Goal: Check status: Check status

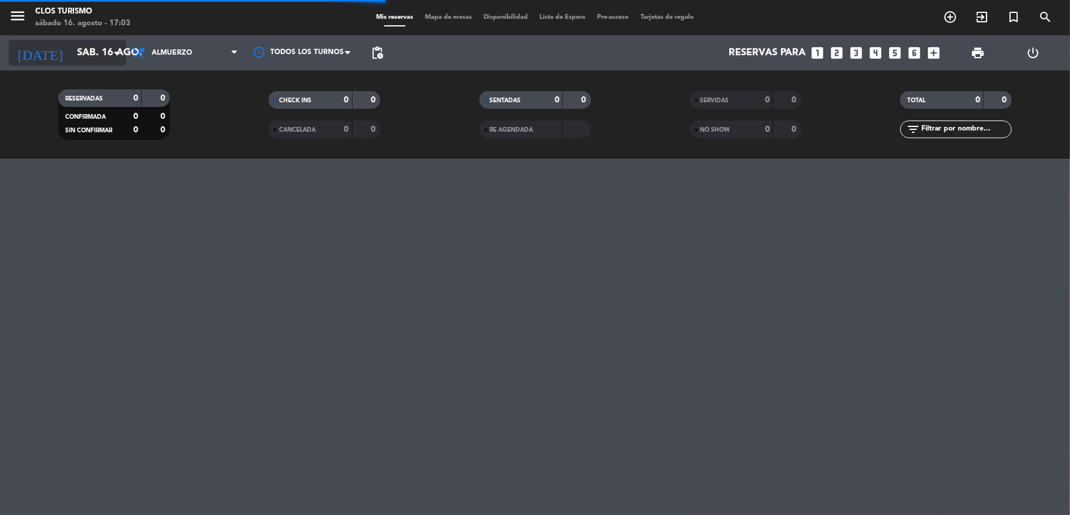
click at [71, 52] on input "sáb. 16 ago." at bounding box center [134, 53] width 127 height 23
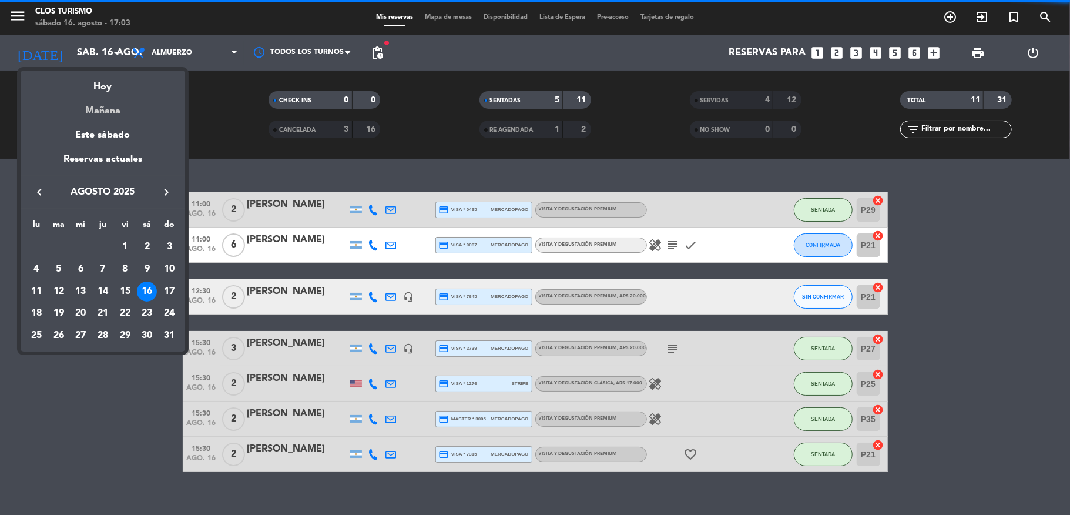
click at [88, 110] on div "Mañana" at bounding box center [103, 107] width 165 height 24
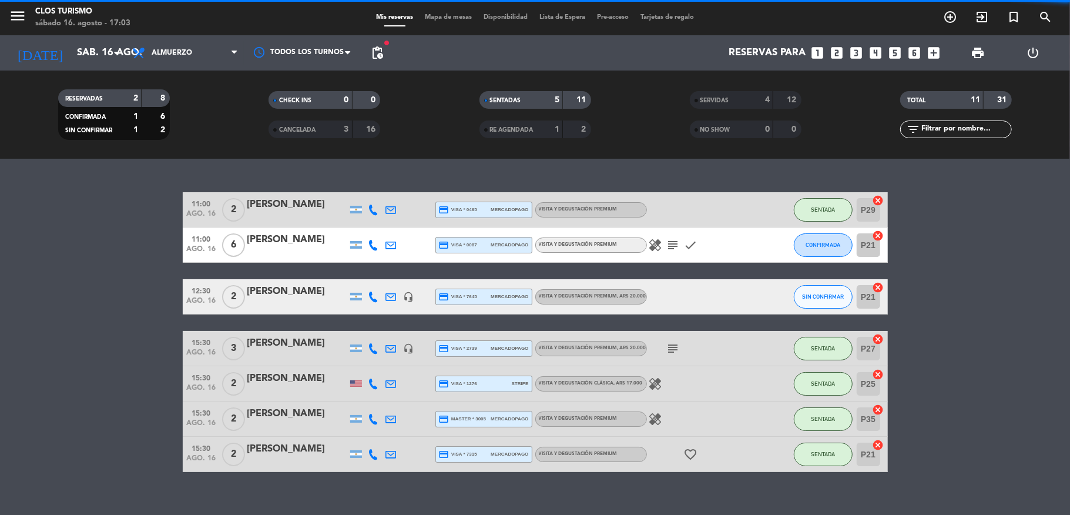
type input "dom. 17 ago."
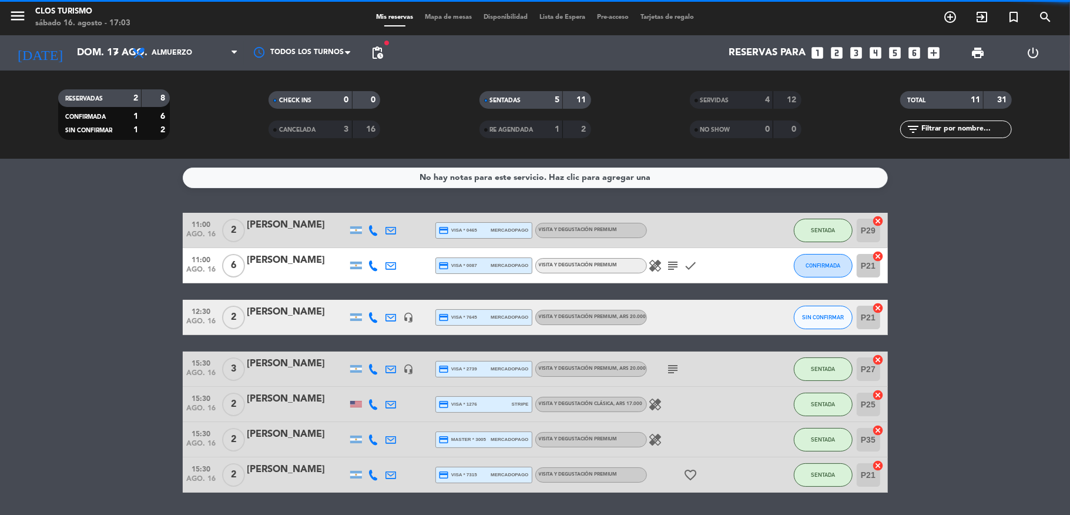
click at [17, 16] on icon "menu" at bounding box center [18, 16] width 18 height 18
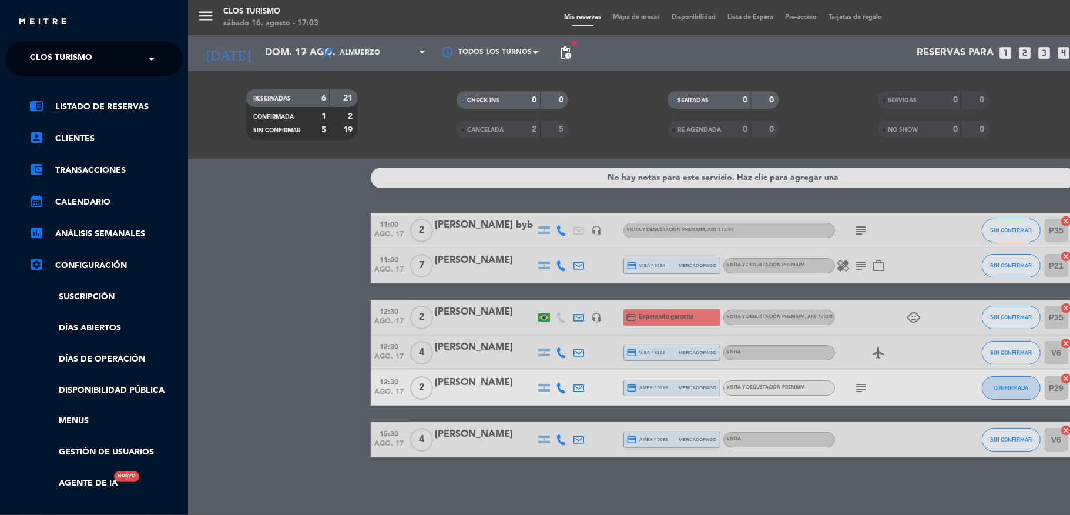
click at [75, 55] on span "Clos Turismo" at bounding box center [61, 58] width 62 height 25
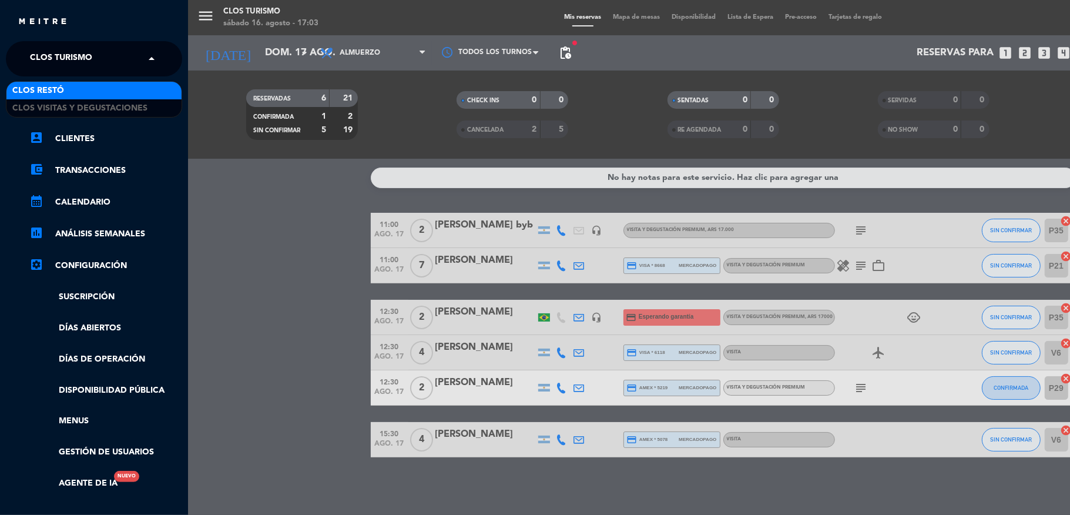
click at [66, 88] on div "Clos Restó" at bounding box center [93, 91] width 175 height 18
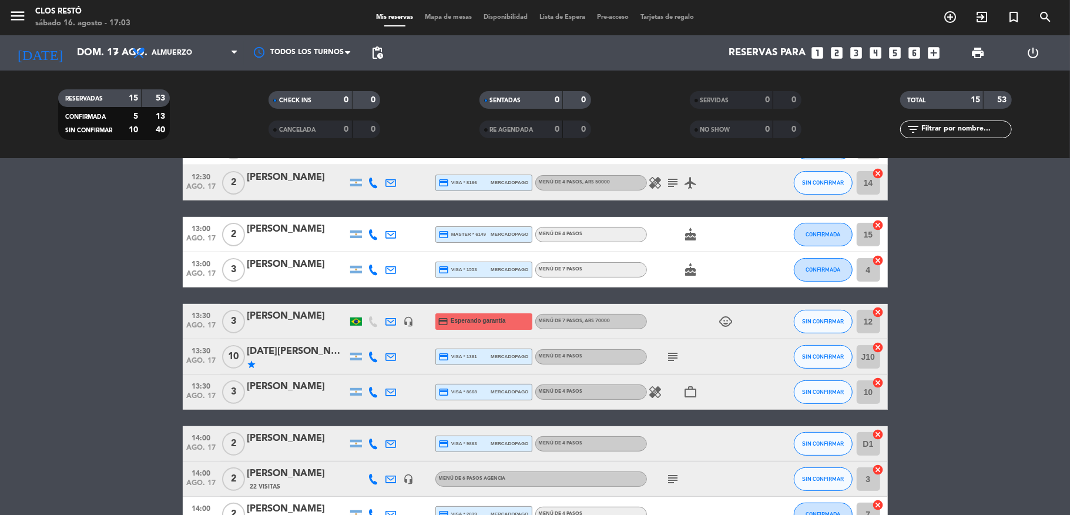
scroll to position [235, 0]
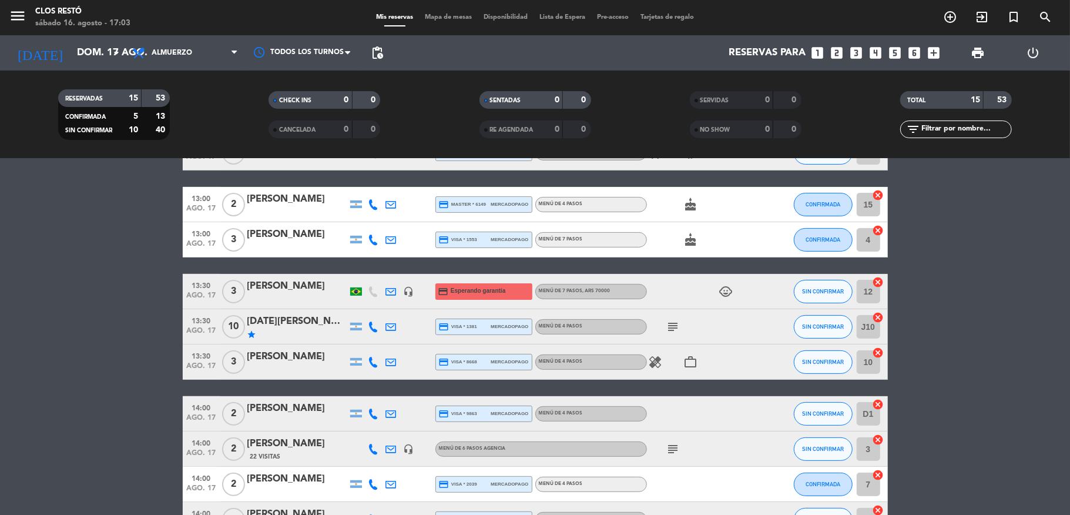
click at [368, 328] on icon at bounding box center [373, 326] width 11 height 11
click at [379, 304] on span "content_paste" at bounding box center [383, 307] width 9 height 9
click at [0, 191] on bookings-row "12:00 [DATE] 8 [PERSON_NAME] credit_card visa * 7051 mercadopago MENÚ DE 4 PASO…" at bounding box center [535, 275] width 1070 height 595
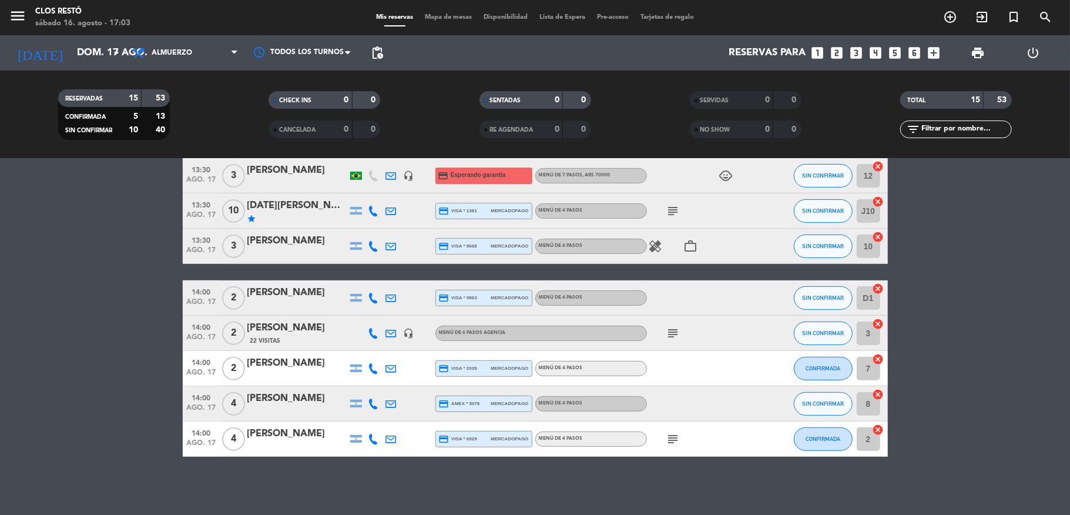
scroll to position [351, 0]
click at [368, 208] on icon at bounding box center [373, 210] width 11 height 11
click at [379, 190] on span "content_paste" at bounding box center [383, 191] width 9 height 9
click at [262, 205] on div "[DATE][PERSON_NAME]" at bounding box center [297, 204] width 100 height 15
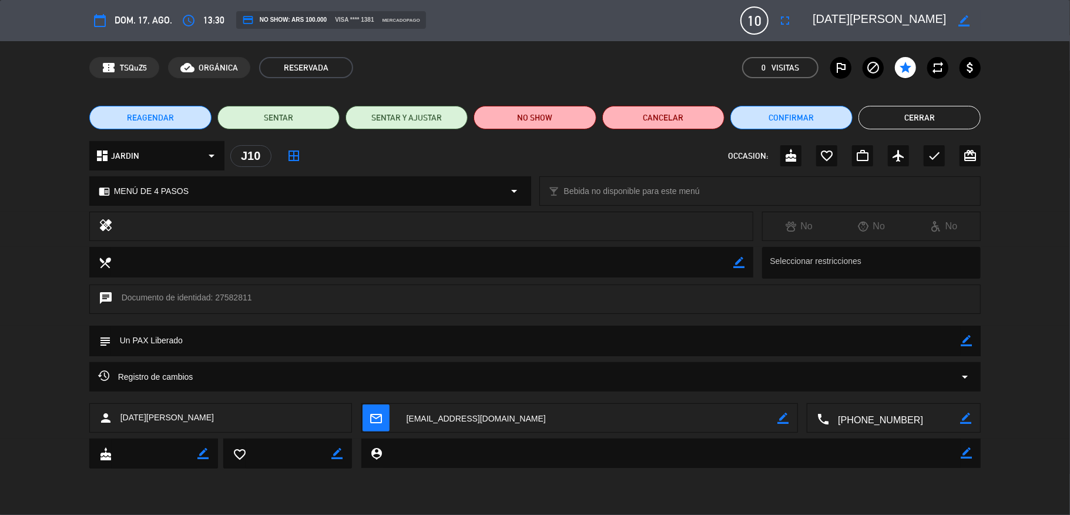
click at [941, 378] on div "Registro de cambios arrow_drop_down" at bounding box center [535, 377] width 874 height 14
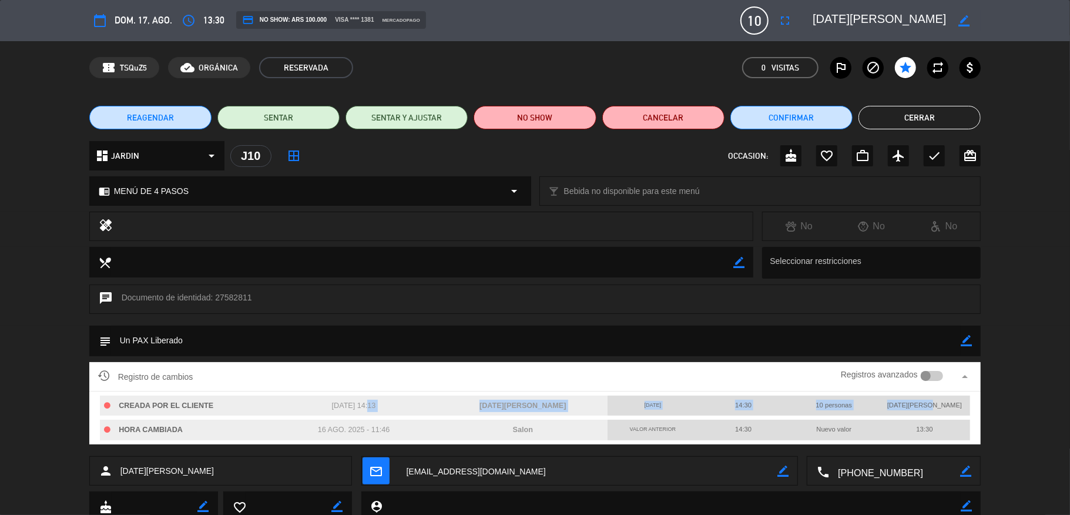
drag, startPoint x: 349, startPoint y: 405, endPoint x: 929, endPoint y: 401, distance: 579.5
click at [929, 401] on div "CREADA POR EL CLIENTE [DATE] 14:13 [DATE][PERSON_NAME][DATE] 14:30 10 personas …" at bounding box center [535, 406] width 870 height 21
drag, startPoint x: 929, startPoint y: 401, endPoint x: 779, endPoint y: 424, distance: 151.0
click at [929, 401] on span "[DATE][PERSON_NAME]" at bounding box center [924, 404] width 75 height 7
click at [295, 435] on div "16 ago. 2025 - 11:46" at bounding box center [353, 430] width 169 height 21
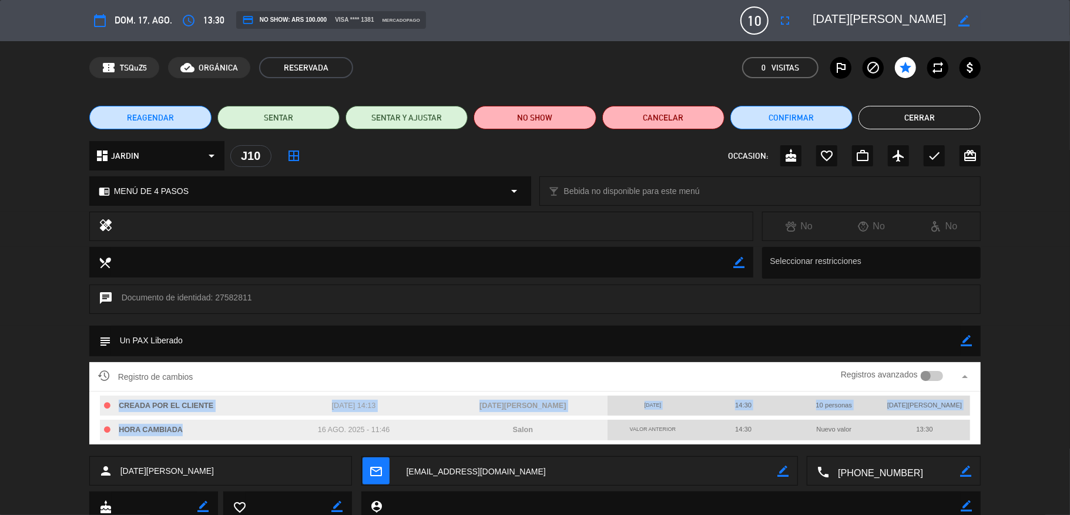
drag, startPoint x: 179, startPoint y: 431, endPoint x: 960, endPoint y: 437, distance: 781.7
click at [960, 437] on div "CREADA POR EL CLIENTE [DATE] 14:13 [DATE][PERSON_NAME][DATE] 14:30 10 personas …" at bounding box center [535, 417] width 892 height 53
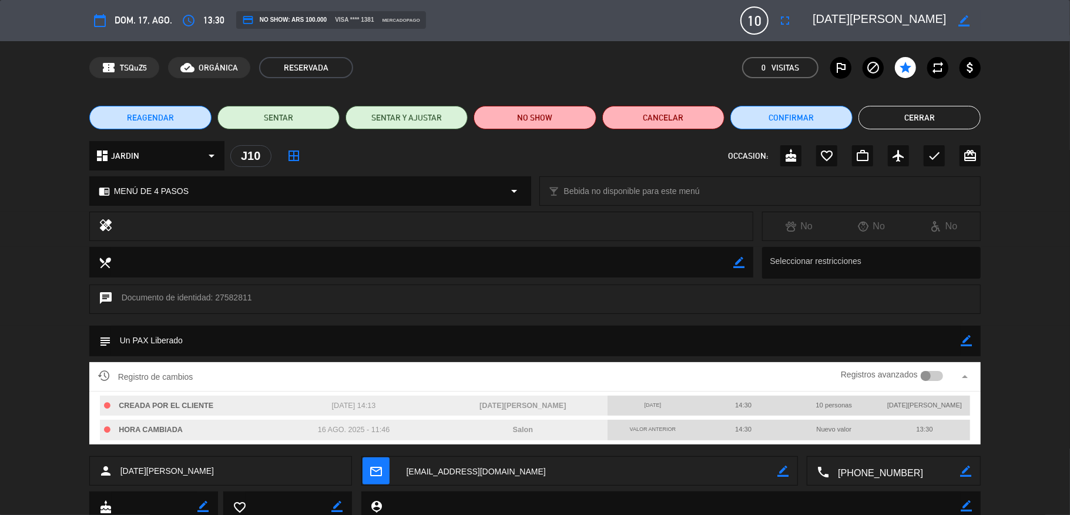
click at [974, 422] on div "Registro de cambios Registros avanzados arrow_drop_up CREADA POR EL CLIENTE [DA…" at bounding box center [535, 409] width 1070 height 94
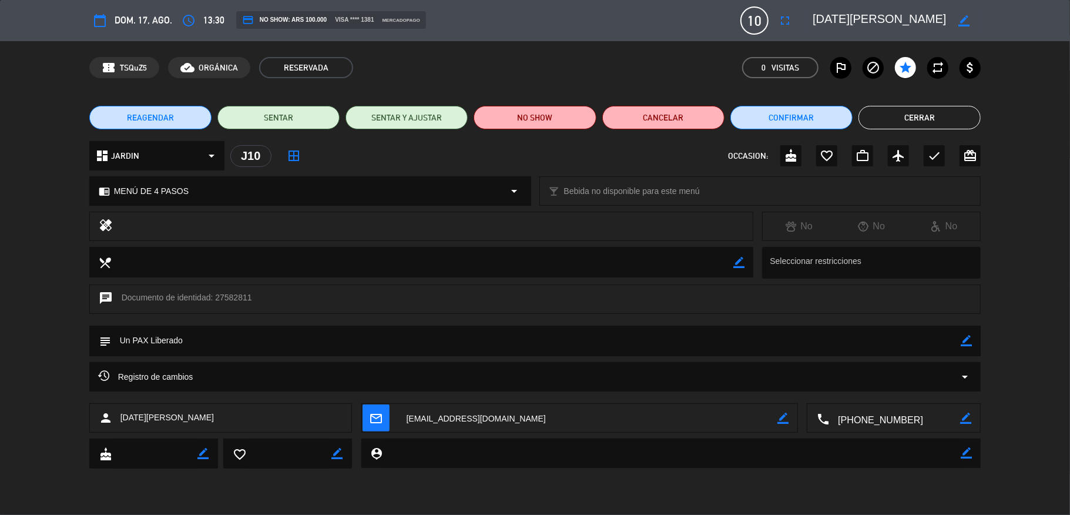
click at [943, 376] on div "Registro de cambios arrow_drop_down" at bounding box center [535, 377] width 874 height 14
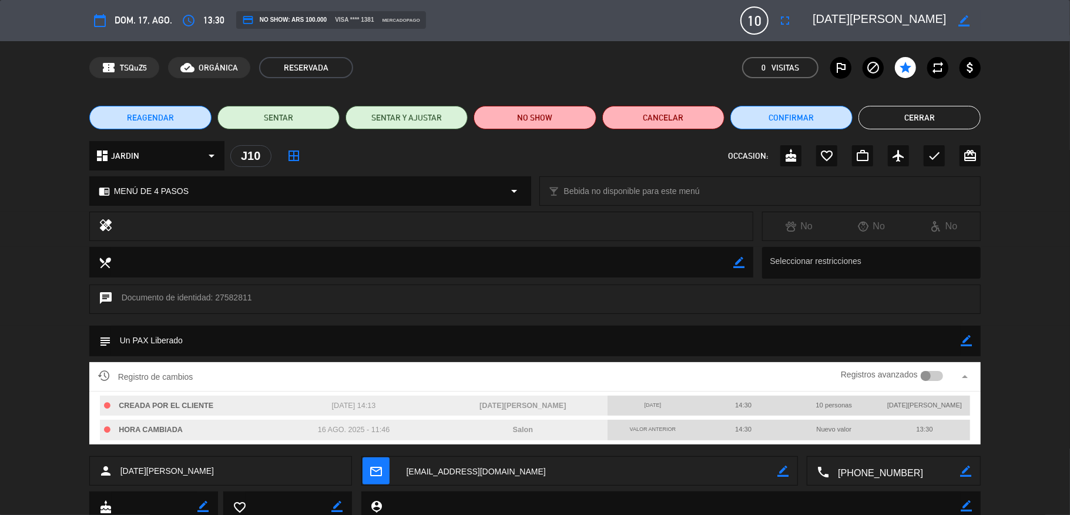
drag, startPoint x: 504, startPoint y: 426, endPoint x: 532, endPoint y: 426, distance: 28.8
click at [532, 426] on div "Salon" at bounding box center [522, 430] width 169 height 21
click at [0, 360] on div "subject border_color" at bounding box center [535, 344] width 1070 height 36
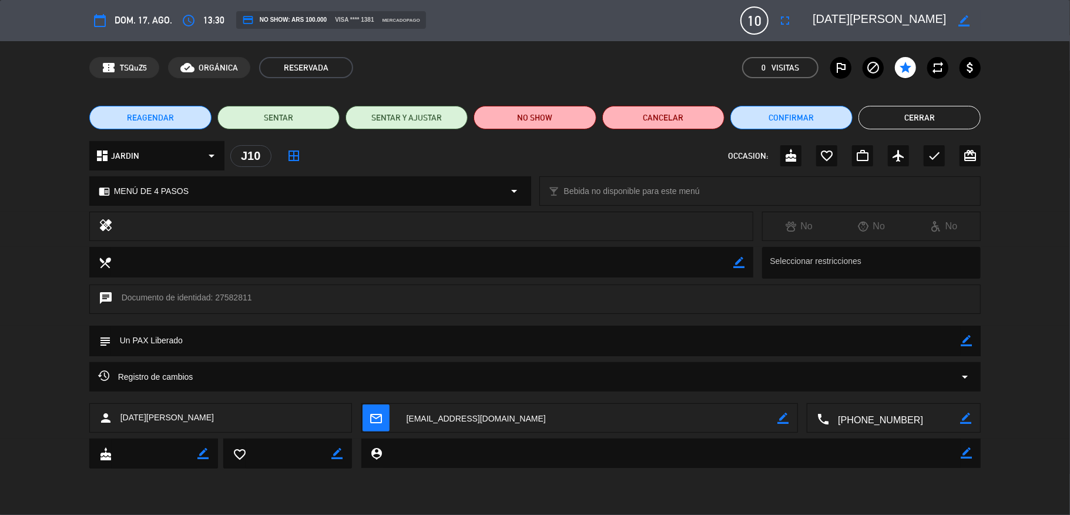
drag, startPoint x: 892, startPoint y: 374, endPoint x: 654, endPoint y: 358, distance: 238.6
click at [891, 374] on div "Registro de cambios arrow_drop_down" at bounding box center [535, 377] width 874 height 14
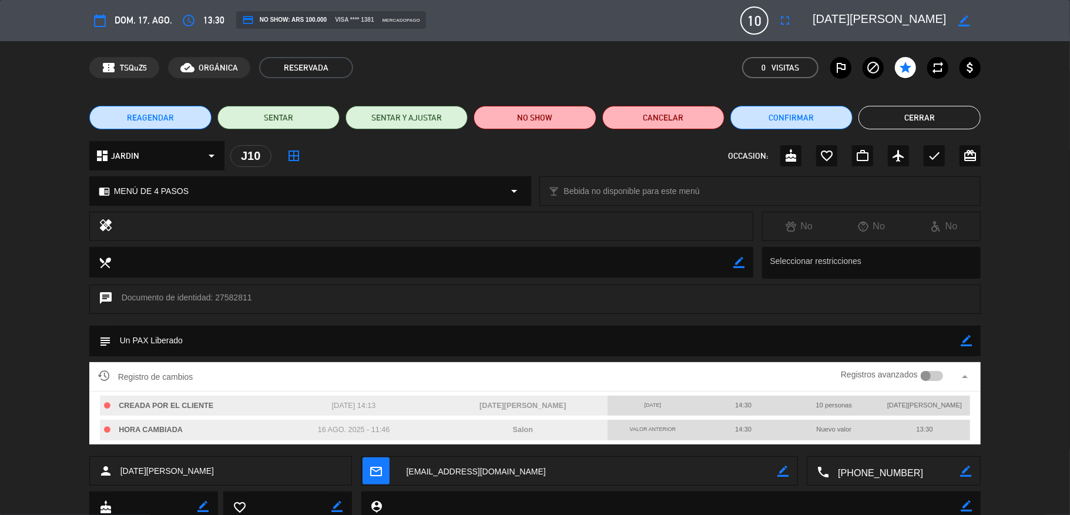
click at [228, 327] on textarea at bounding box center [536, 340] width 850 height 29
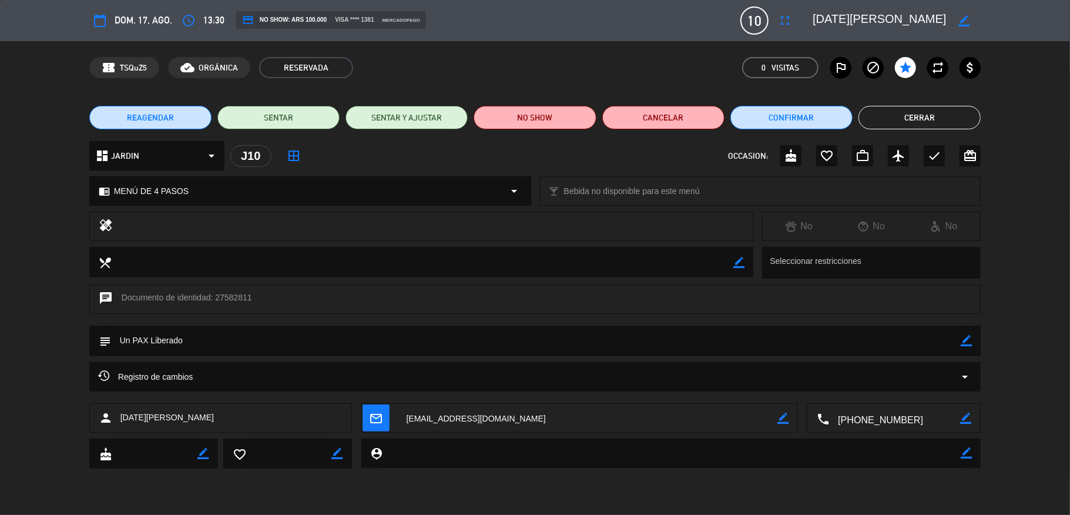
click at [201, 341] on textarea at bounding box center [536, 340] width 850 height 29
click at [964, 342] on icon "border_color" at bounding box center [966, 340] width 11 height 11
click at [962, 340] on icon at bounding box center [966, 340] width 11 height 11
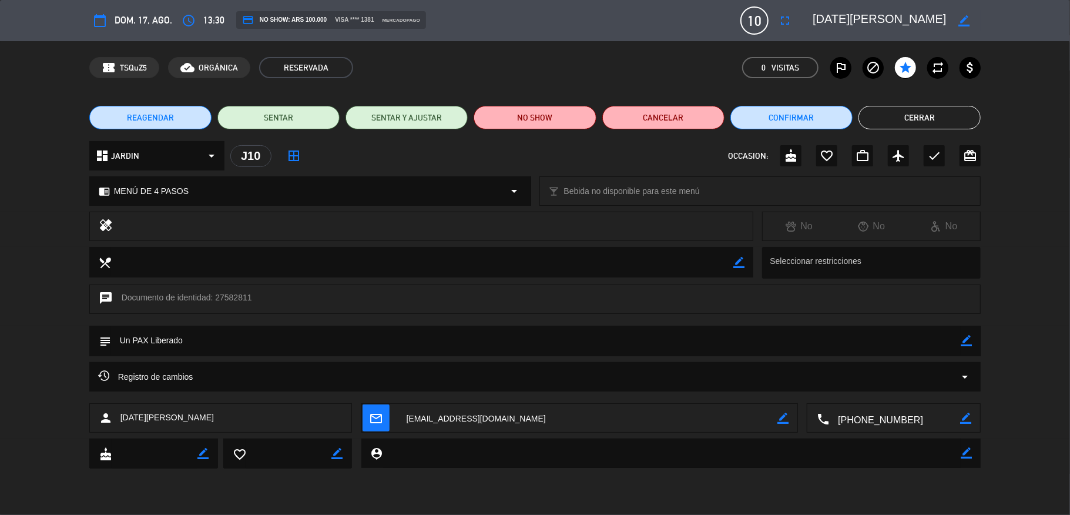
click at [698, 349] on textarea at bounding box center [536, 340] width 850 height 29
click at [237, 374] on div "Registro de cambios arrow_drop_down" at bounding box center [535, 377] width 874 height 14
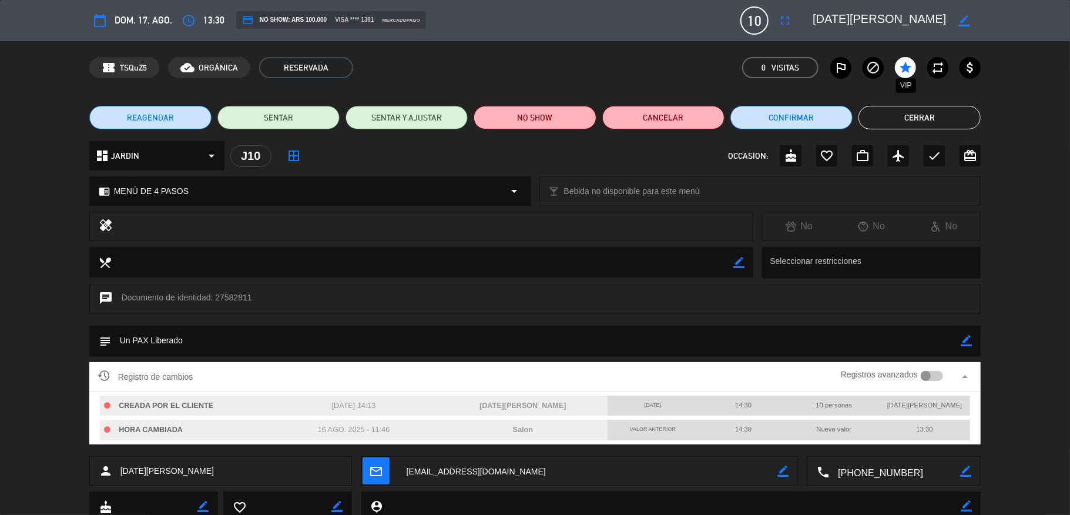
click at [899, 68] on icon "star" at bounding box center [906, 68] width 14 height 14
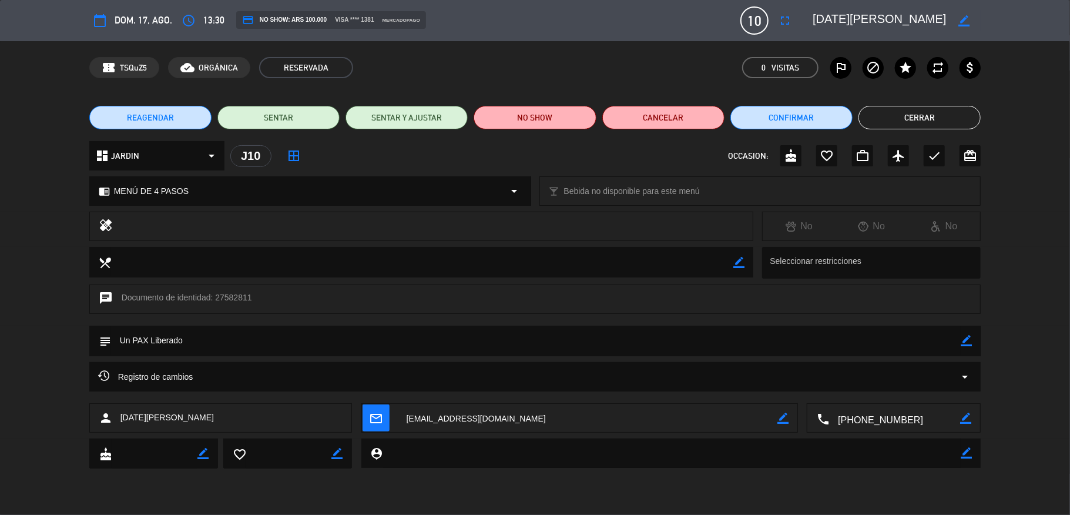
click at [902, 72] on icon "star" at bounding box center [906, 68] width 14 height 14
click at [920, 113] on button "Cerrar" at bounding box center [920, 118] width 122 height 24
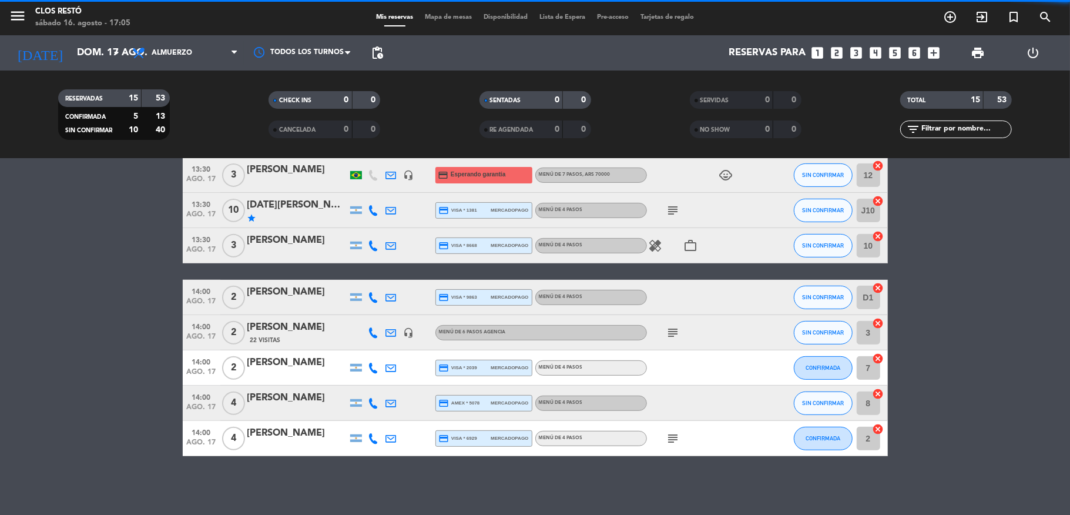
click at [0, 324] on bookings-row "12:00 [DATE] 8 [PERSON_NAME] credit_card visa * 7051 mercadopago MENÚ DE 4 PASO…" at bounding box center [535, 158] width 1070 height 595
